Goal: Task Accomplishment & Management: Use online tool/utility

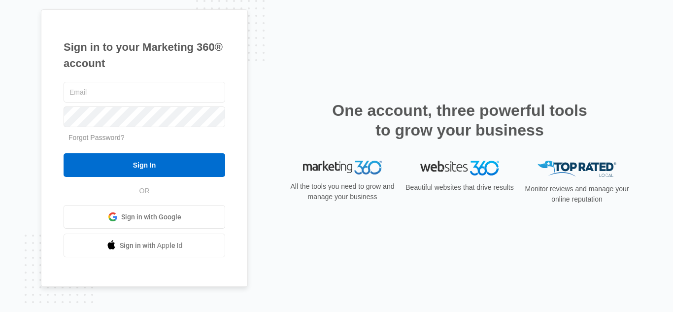
type input "[PERSON_NAME][EMAIL_ADDRESS][DOMAIN_NAME]"
click at [193, 155] on input "Sign In" at bounding box center [145, 165] width 162 height 24
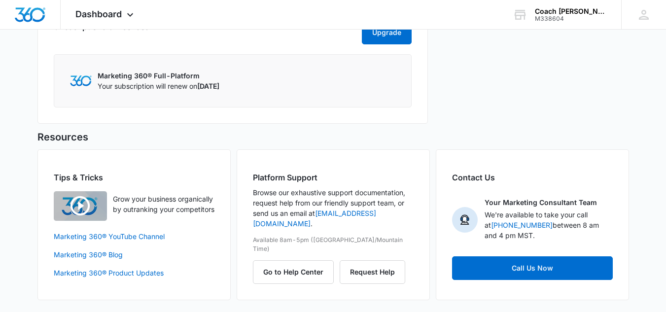
scroll to position [806, 0]
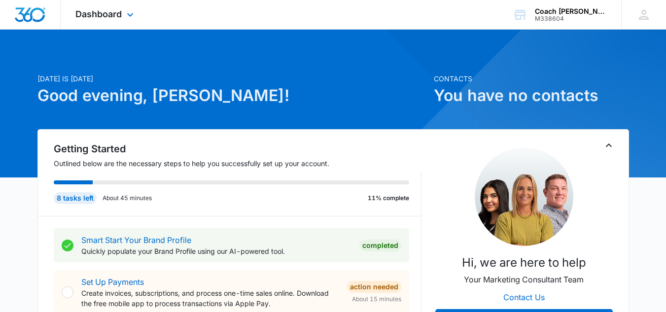
click at [118, 24] on div "Dashboard Apps Reputation Websites Forms CRM Email Social Shop Payments POS Con…" at bounding box center [106, 14] width 90 height 29
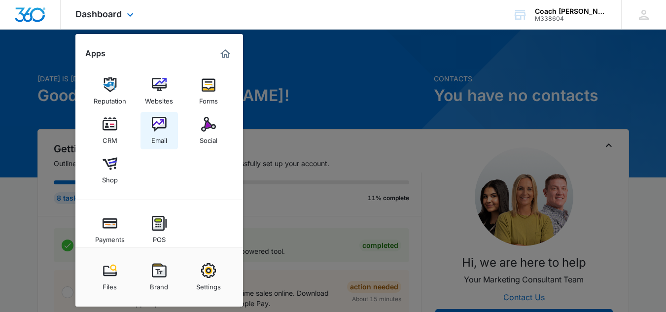
click at [150, 130] on link "Email" at bounding box center [158, 130] width 37 height 37
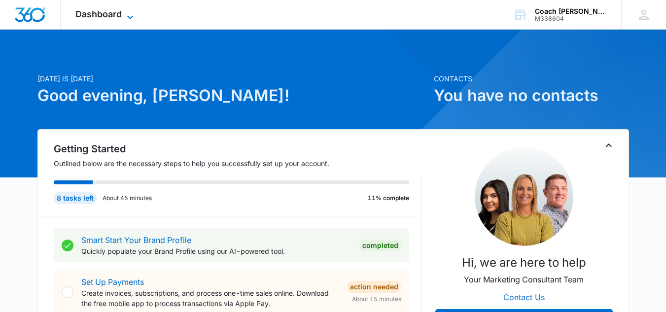
click at [110, 17] on span "Dashboard" at bounding box center [98, 14] width 46 height 10
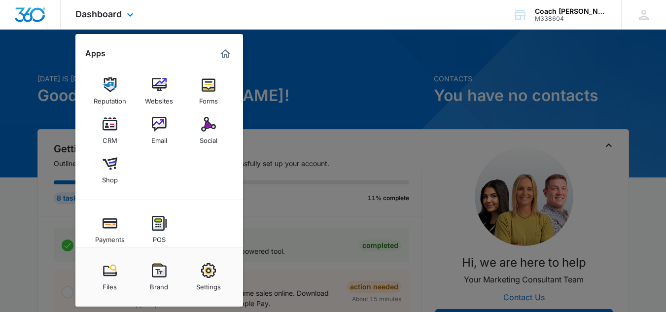
click at [219, 47] on div "Marketing 360® Dashboard" at bounding box center [225, 54] width 16 height 16
